Goal: Task Accomplishment & Management: Manage account settings

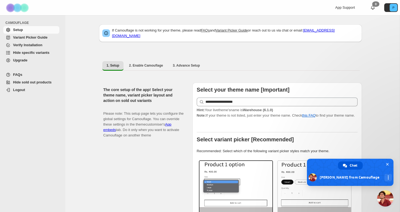
scroll to position [1962, 0]
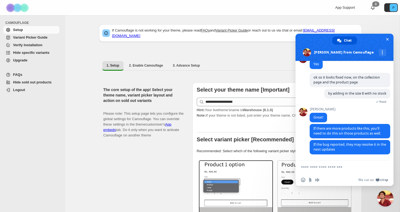
click at [27, 52] on span "Hide specific variants" at bounding box center [31, 53] width 37 height 4
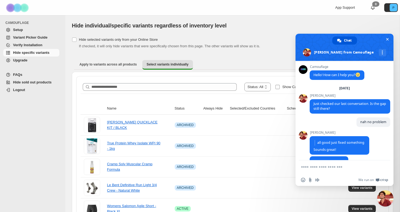
scroll to position [1962, 0]
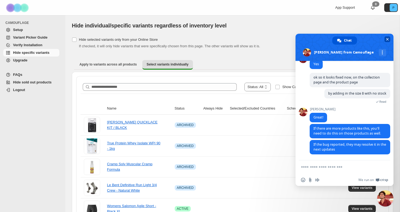
click at [388, 39] on span "Close chat" at bounding box center [388, 40] width 3 height 4
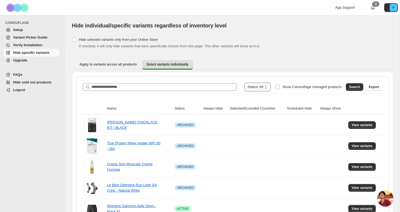
click at [258, 88] on select "**********" at bounding box center [258, 87] width 27 height 9
click at [277, 87] on label "Show Camouflage managed products" at bounding box center [308, 87] width 66 height 9
click at [352, 88] on span "Search" at bounding box center [354, 87] width 11 height 4
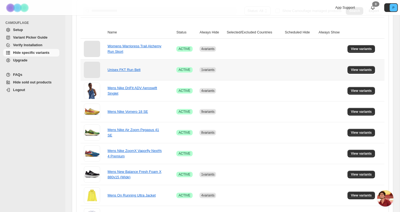
scroll to position [76, 0]
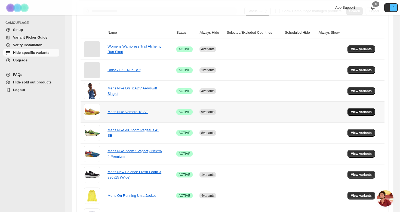
click at [353, 111] on span "View variants" at bounding box center [361, 112] width 21 height 4
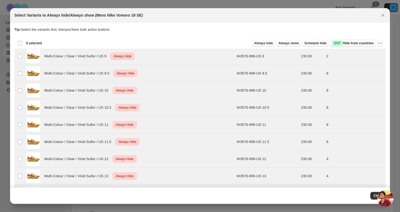
click at [358, 44] on span "Success ENT Hide from countries" at bounding box center [353, 43] width 42 height 5
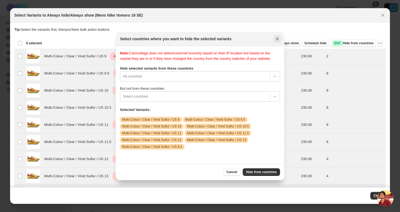
click at [276, 39] on icon "Close" at bounding box center [277, 38] width 5 height 5
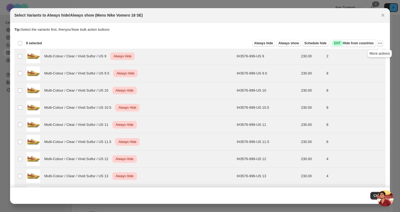
click at [380, 44] on icon "More actions" at bounding box center [380, 43] width 5 height 5
click at [365, 54] on span "Undo always hide" at bounding box center [355, 54] width 28 height 4
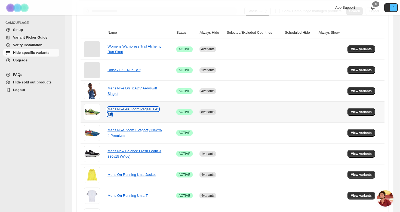
click at [139, 110] on link "Mens Nike Air Zoom Pegasus 41 SE" at bounding box center [133, 112] width 51 height 10
click at [361, 114] on span "View variants" at bounding box center [361, 112] width 21 height 4
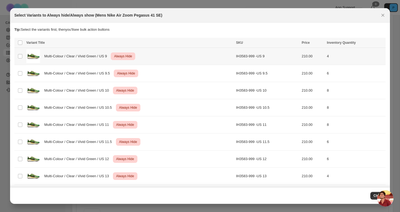
scroll to position [0, 0]
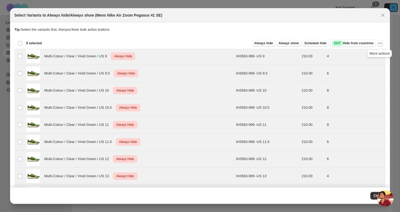
click at [379, 43] on icon "More actions" at bounding box center [379, 43] width 1 height 1
click at [360, 53] on span "Undo always hide" at bounding box center [355, 54] width 28 height 4
